Goal: Find specific page/section

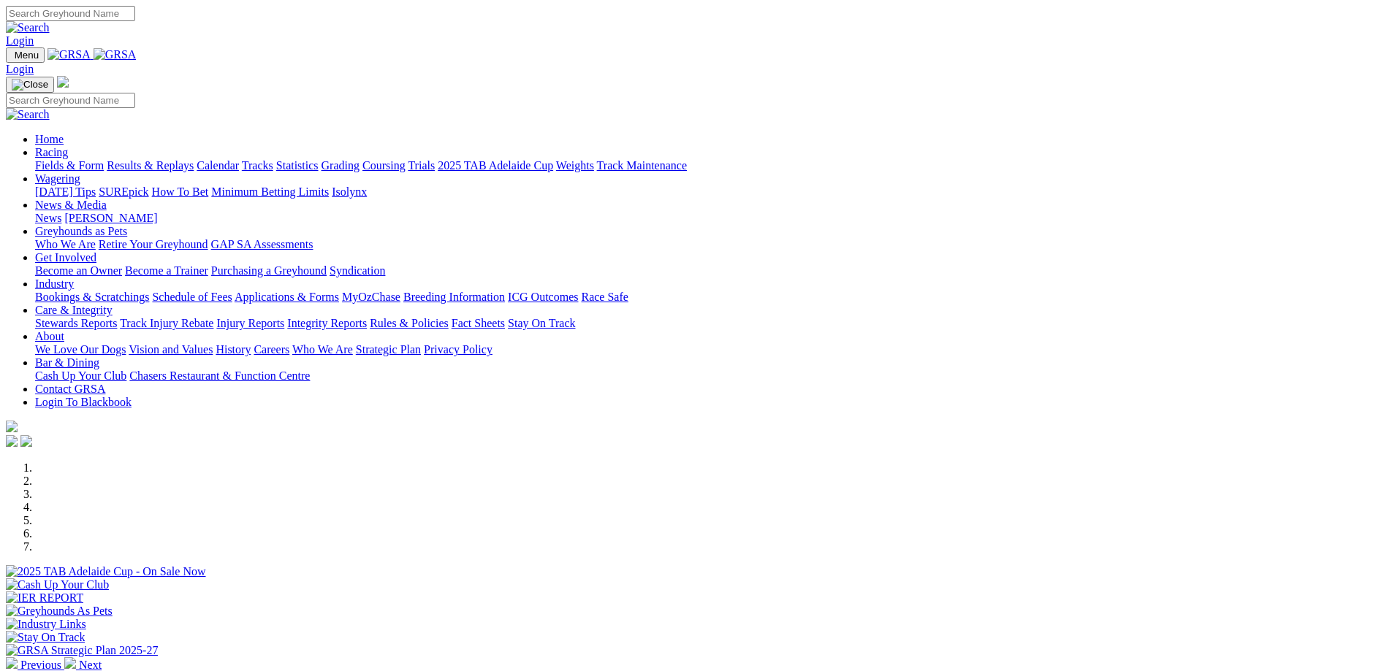
click at [104, 159] on link "Fields & Form" at bounding box center [69, 165] width 69 height 12
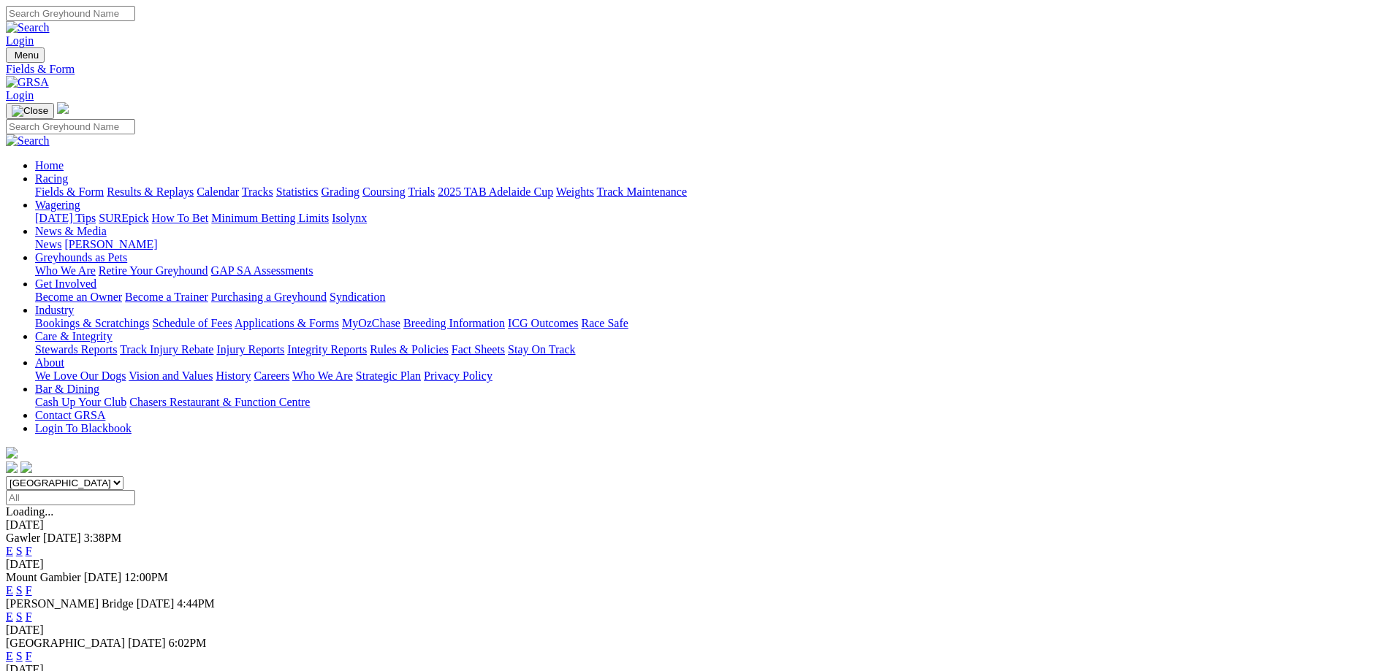
click at [13, 545] on link "E" at bounding box center [9, 551] width 7 height 12
